Goal: Find specific page/section: Find specific page/section

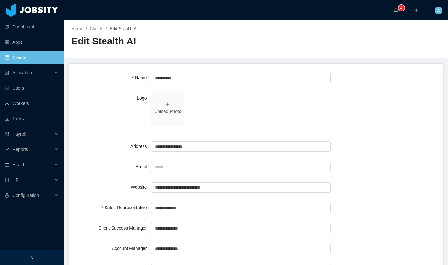
click at [35, 56] on link "Clients" at bounding box center [32, 57] width 54 height 13
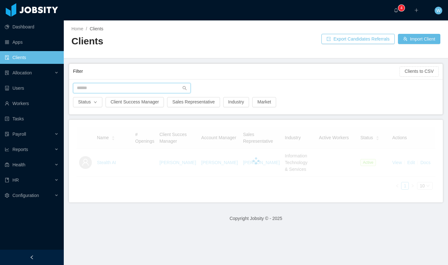
click at [109, 89] on input "text" at bounding box center [132, 88] width 118 height 10
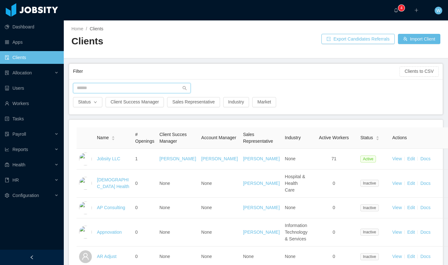
type input "*"
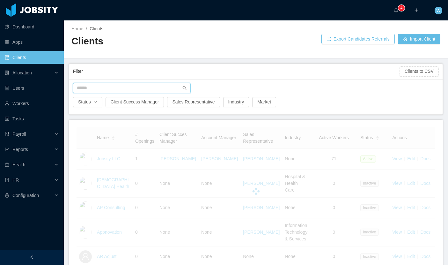
type input "*"
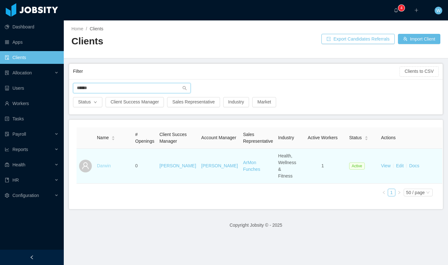
type input "******"
click at [106, 168] on link "Darwin" at bounding box center [104, 165] width 14 height 5
